Goal: Task Accomplishment & Management: Manage account settings

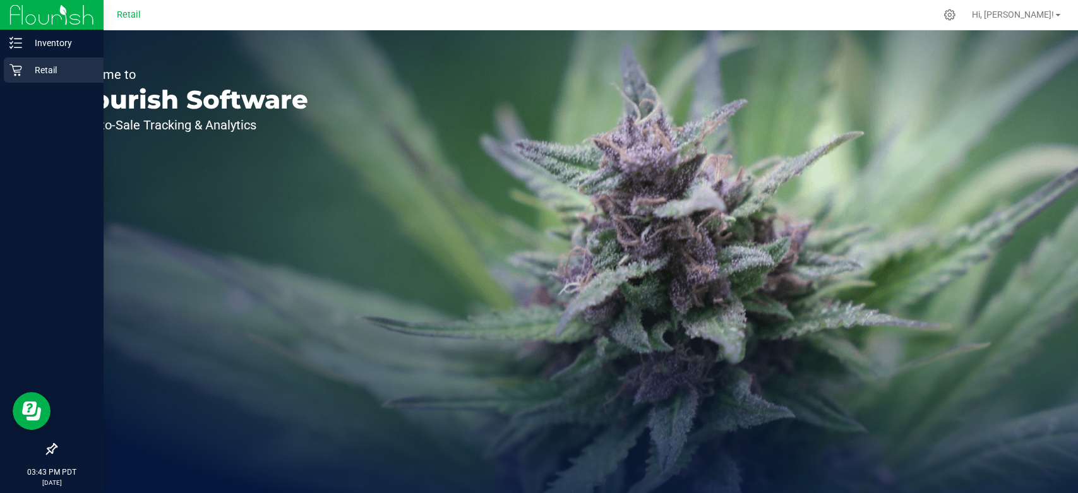
click at [72, 69] on p "Retail" at bounding box center [60, 70] width 76 height 15
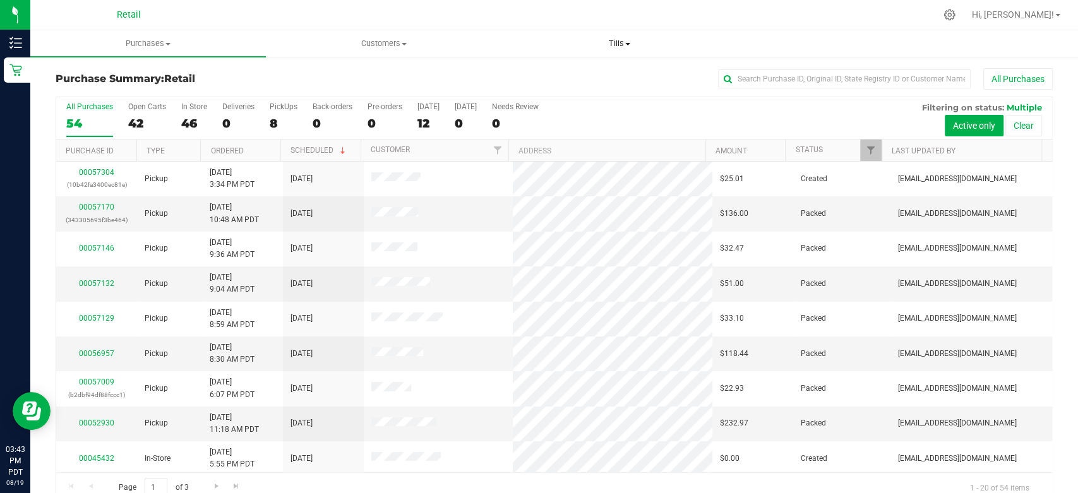
click at [622, 52] on uib-tab-heading "Tills Manage tills" at bounding box center [620, 43] width 234 height 25
click at [603, 66] on ul "Manage tills" at bounding box center [620, 76] width 236 height 38
click at [626, 44] on span "Tills" at bounding box center [620, 43] width 236 height 11
click at [590, 76] on li "Manage tills" at bounding box center [620, 76] width 236 height 15
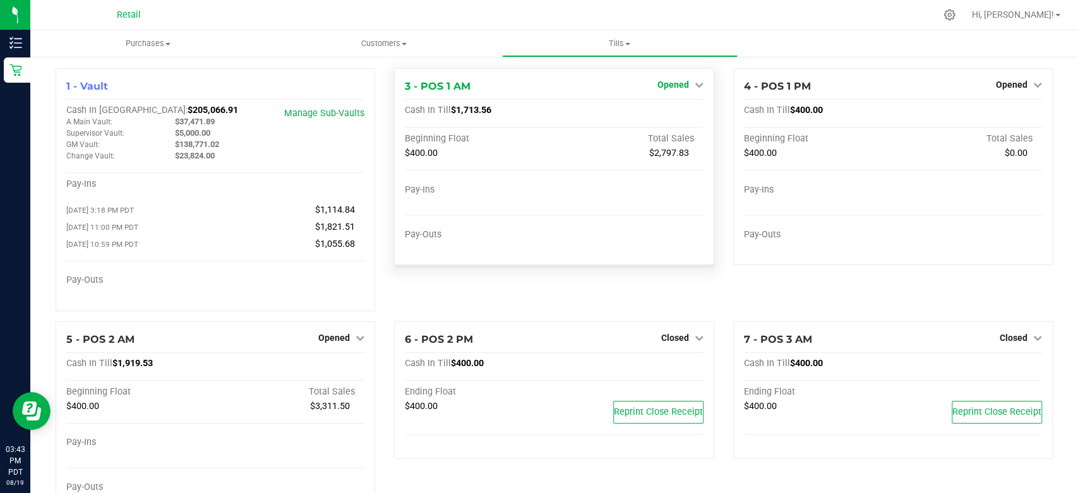
click at [669, 88] on span "Opened" at bounding box center [673, 85] width 32 height 10
click at [676, 110] on link "Close Till" at bounding box center [674, 111] width 34 height 10
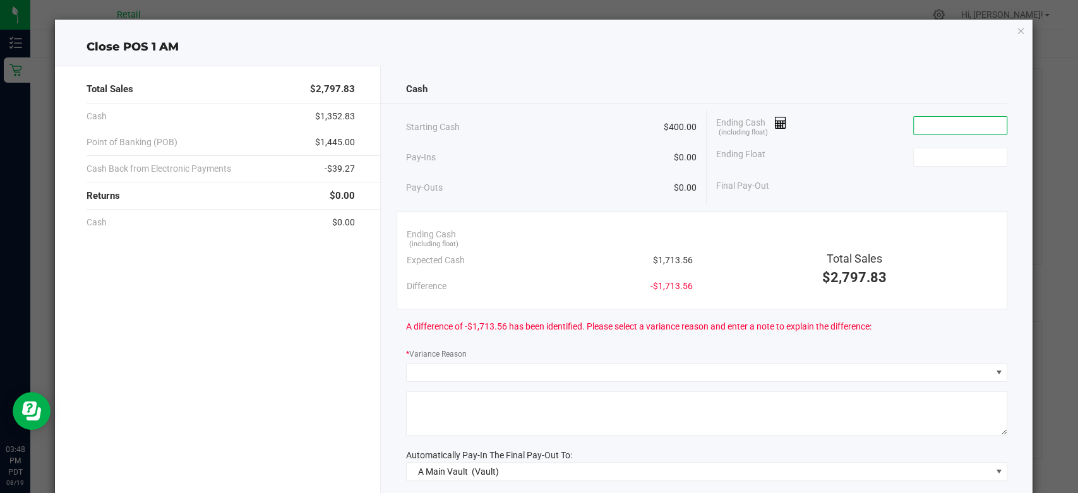
click at [917, 128] on input at bounding box center [960, 126] width 93 height 18
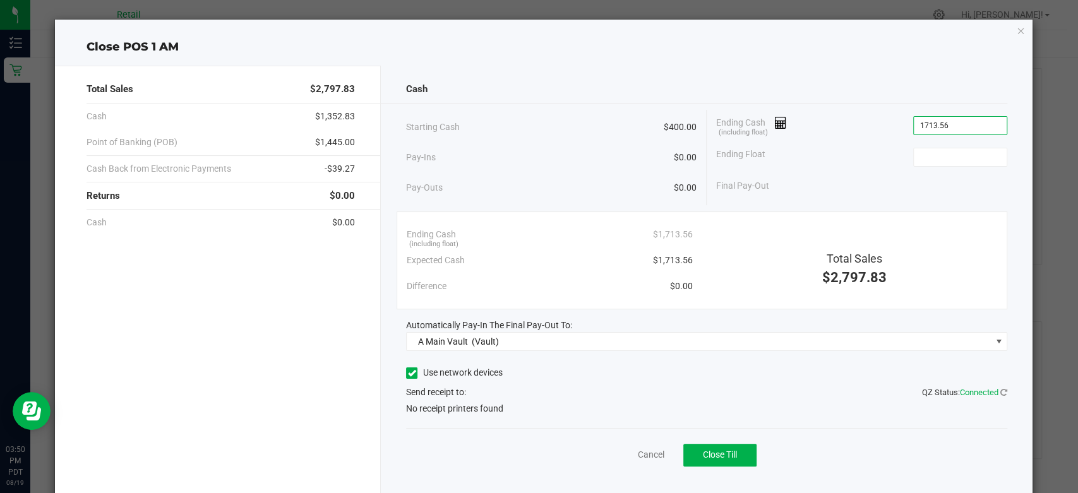
type input "$1,713.56"
type input "$400.00"
click at [408, 373] on icon at bounding box center [412, 373] width 8 height 0
click at [0, 0] on input "Use network devices" at bounding box center [0, 0] width 0 height 0
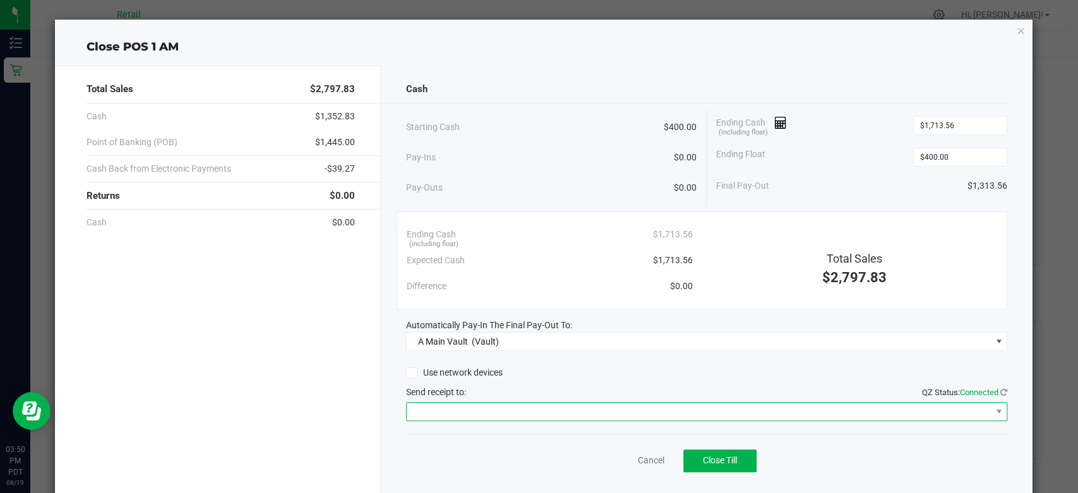
click at [425, 414] on span at bounding box center [699, 412] width 584 height 18
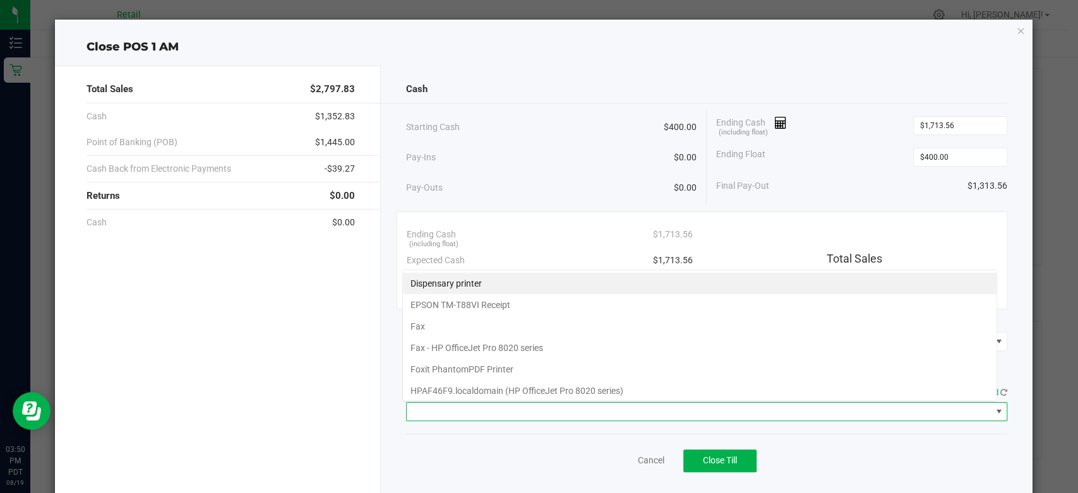
scroll to position [18, 595]
click at [455, 300] on Receipt "EPSON TM-T88VI Receipt" at bounding box center [700, 304] width 594 height 21
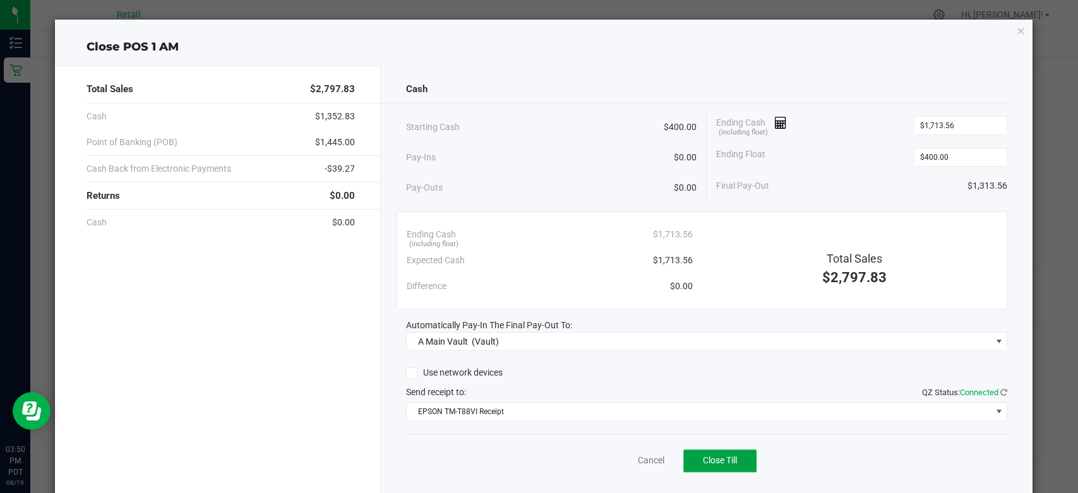
click at [729, 458] on span "Close Till" at bounding box center [720, 460] width 34 height 10
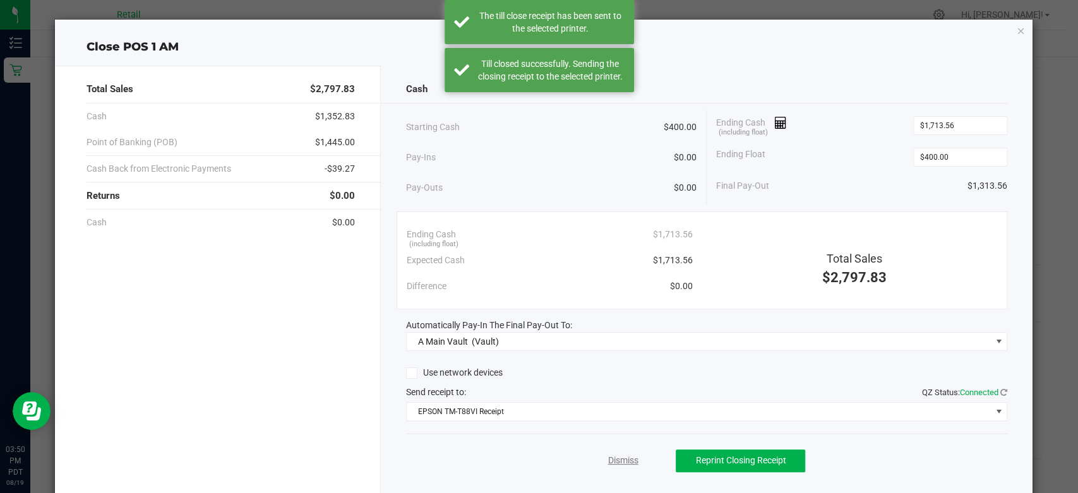
click at [626, 460] on link "Dismiss" at bounding box center [623, 460] width 30 height 13
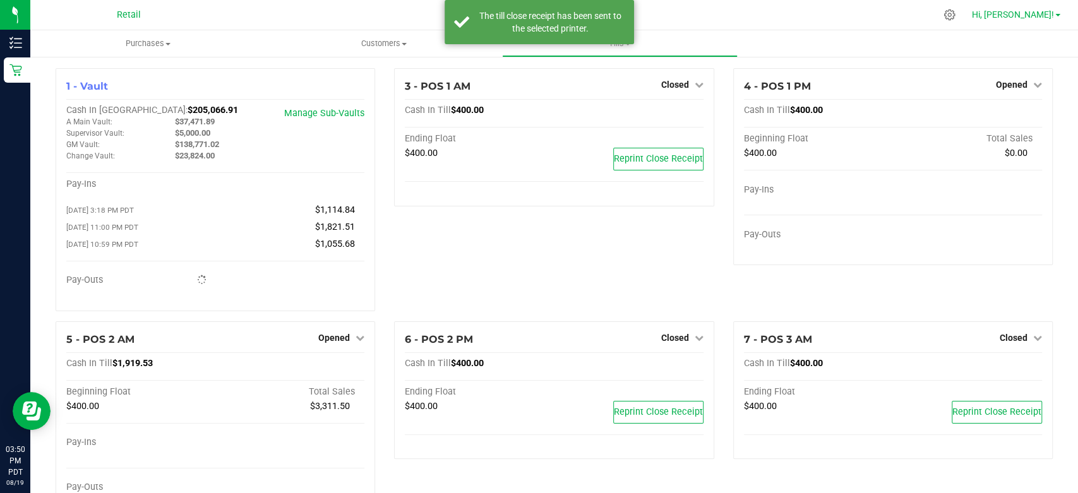
click at [1037, 19] on span "Hi, [PERSON_NAME]!" at bounding box center [1013, 14] width 82 height 10
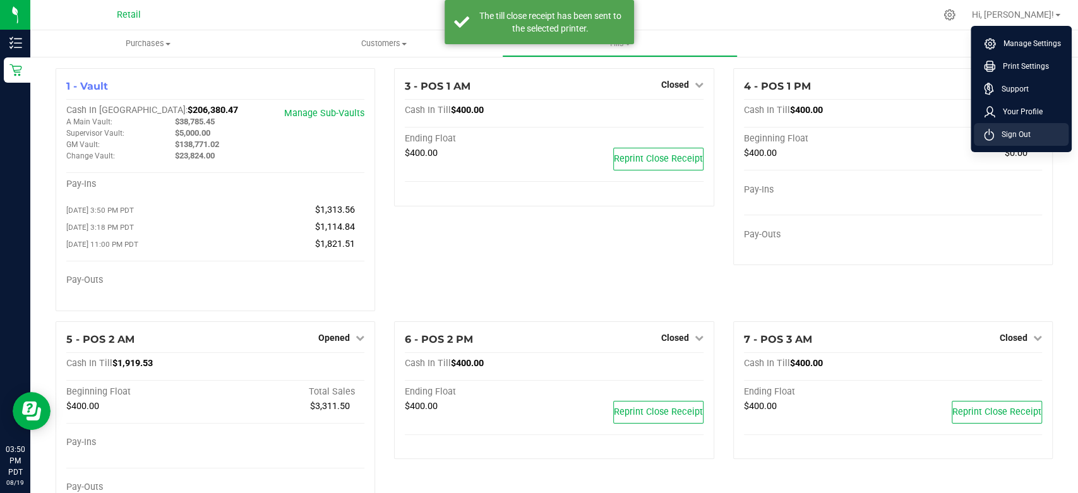
click at [1019, 139] on span "Sign Out" at bounding box center [1012, 134] width 37 height 13
